Goal: Information Seeking & Learning: Learn about a topic

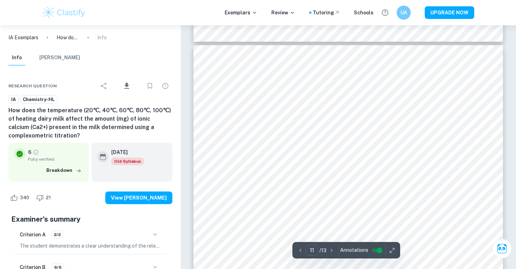
scroll to position [4168, 0]
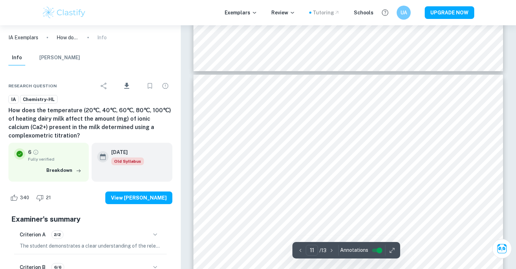
type input "10"
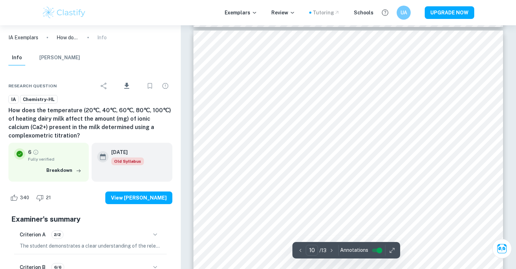
scroll to position [3789, 0]
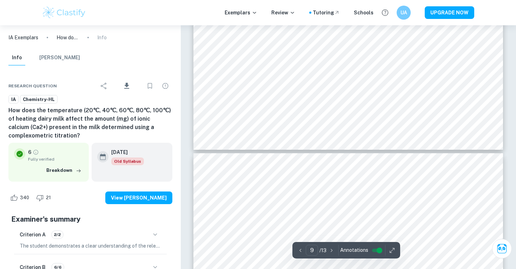
type input "10"
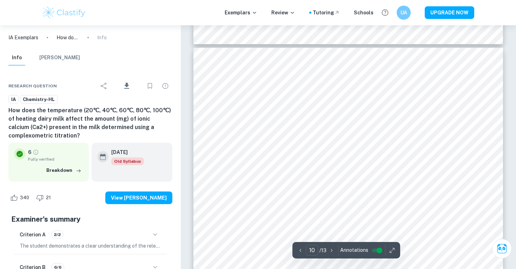
scroll to position [3770, 0]
